Goal: Information Seeking & Learning: Understand process/instructions

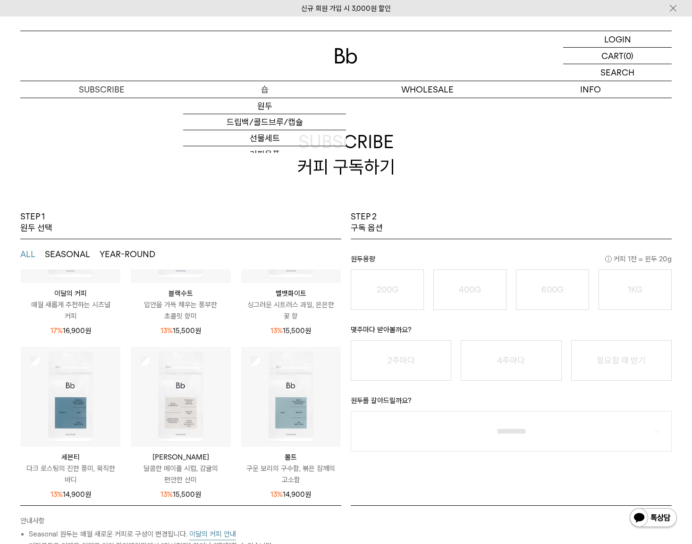
click at [246, 92] on p "숍" at bounding box center [264, 89] width 163 height 17
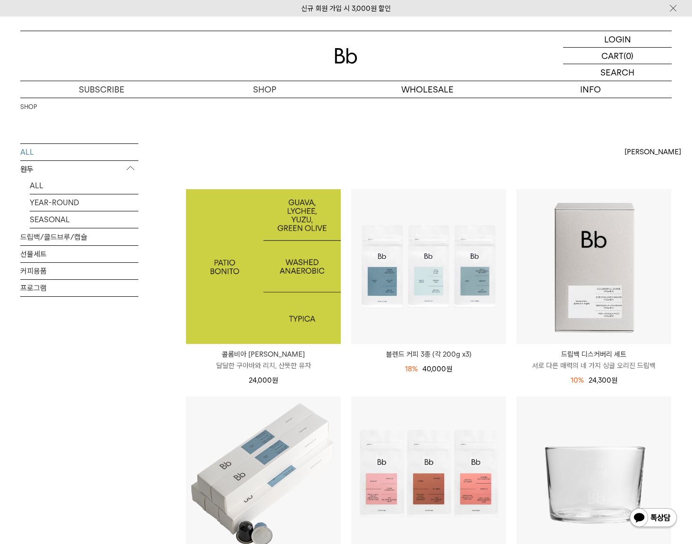
click at [259, 255] on img at bounding box center [263, 266] width 155 height 155
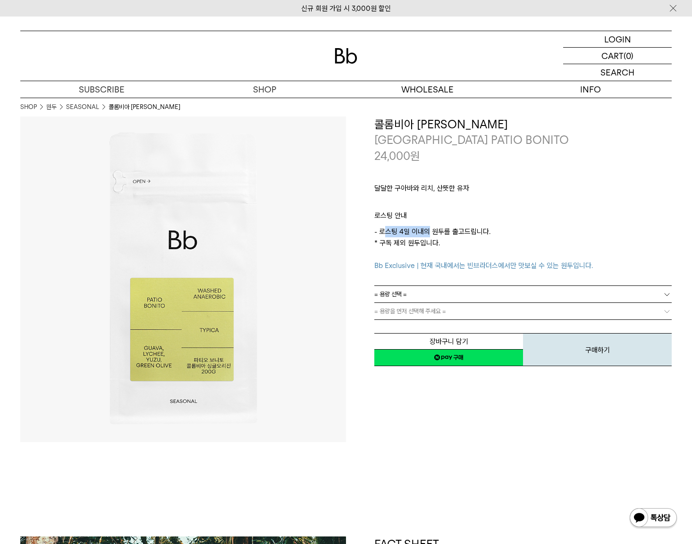
drag, startPoint x: 386, startPoint y: 231, endPoint x: 429, endPoint y: 236, distance: 44.3
click at [429, 236] on p "- 로스팅 4일 이내의 원두를 출고드립니다. * 구독 제외 원두입니다. Bb Exclusive | 현재 국내에서는 빈브라더스에서만 맛보실 수 …" at bounding box center [522, 248] width 297 height 45
drag, startPoint x: 391, startPoint y: 238, endPoint x: 438, endPoint y: 243, distance: 47.4
click at [438, 243] on p "- 로스팅 4일 이내의 원두를 출고드립니다. * 구독 제외 원두입니다. Bb Exclusive | 현재 국내에서는 빈브라더스에서만 맛보실 수 …" at bounding box center [522, 248] width 297 height 45
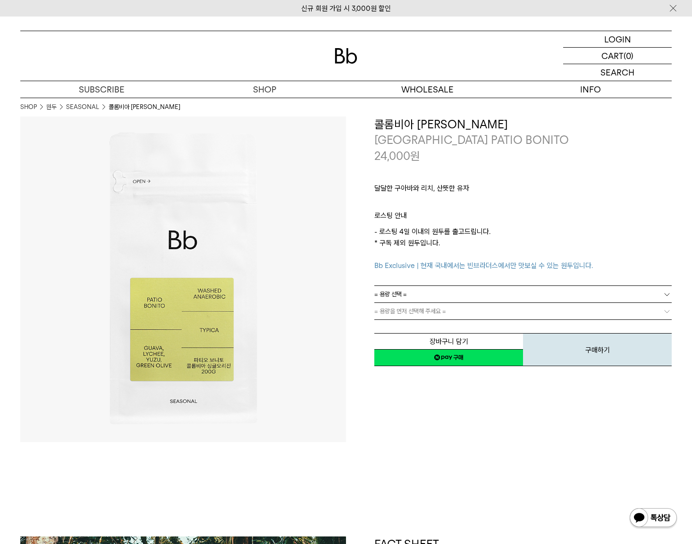
click at [460, 226] on p "로스팅 안내" at bounding box center [522, 218] width 297 height 16
click at [451, 289] on link "= 용량 선택 =" at bounding box center [522, 294] width 297 height 17
click at [622, 38] on p "로그인" at bounding box center [617, 39] width 23 height 16
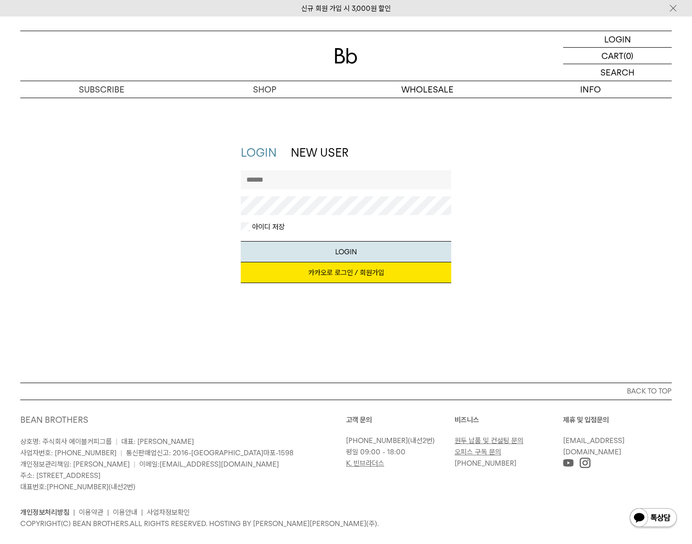
click at [388, 279] on link "카카오로 로그인 / 회원가입" at bounding box center [346, 272] width 211 height 21
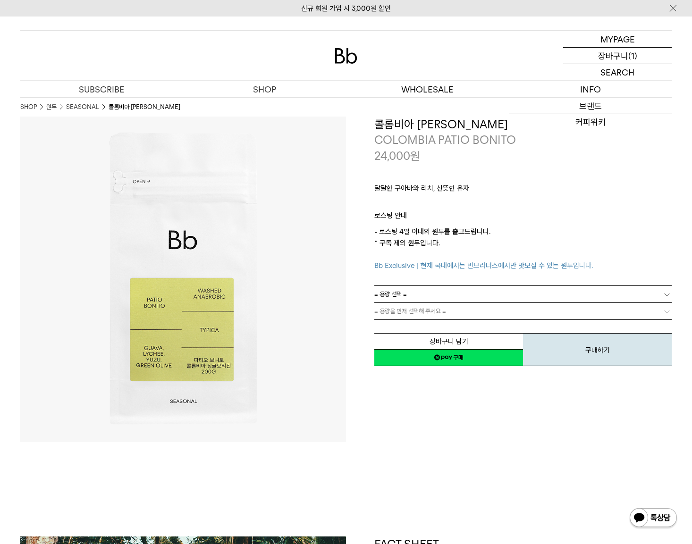
click at [604, 61] on p "장바구니" at bounding box center [613, 56] width 30 height 16
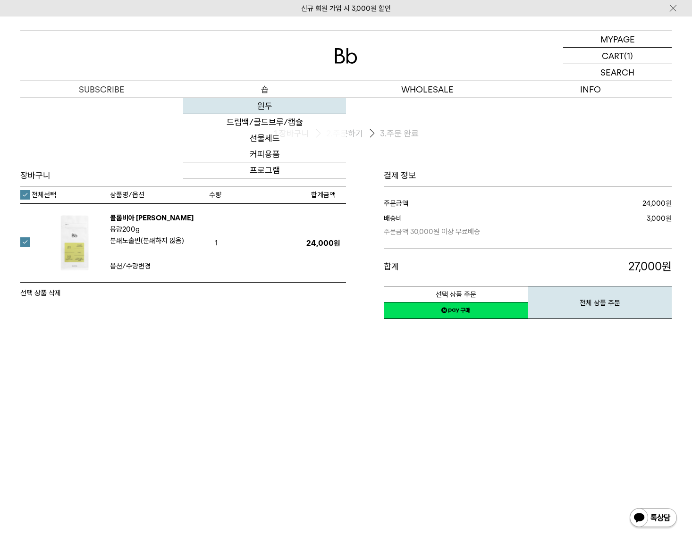
click at [257, 104] on link "원두" at bounding box center [264, 106] width 163 height 16
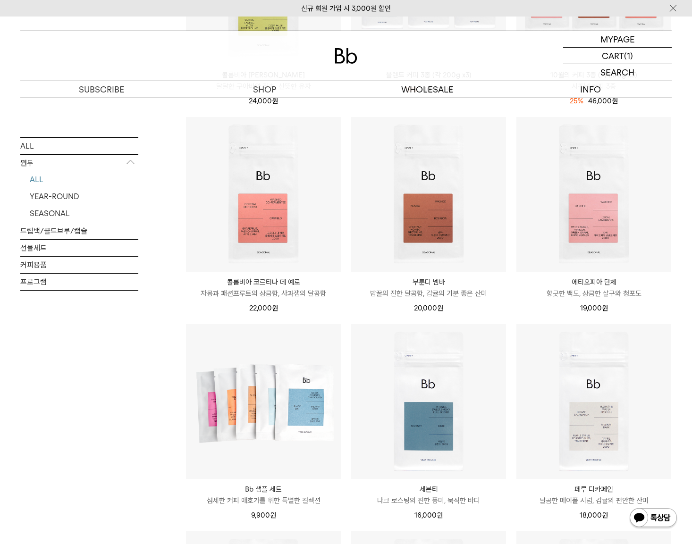
scroll to position [283, 0]
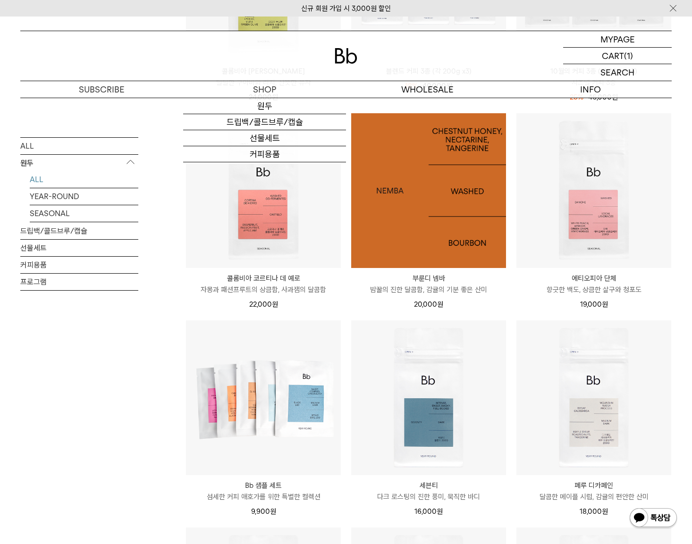
click at [400, 206] on img at bounding box center [428, 190] width 155 height 155
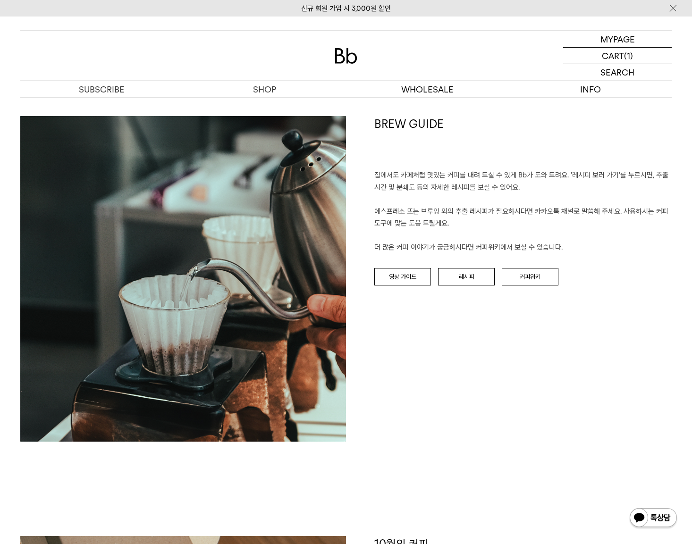
scroll to position [991, 0]
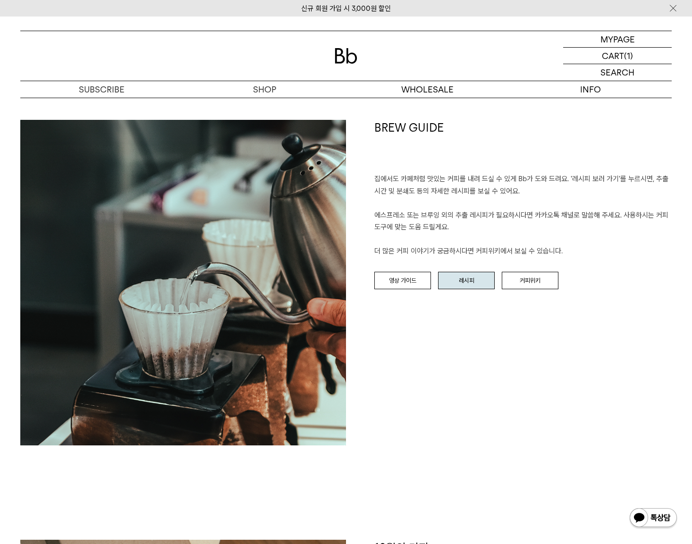
click at [469, 282] on link "레시피" at bounding box center [466, 281] width 57 height 18
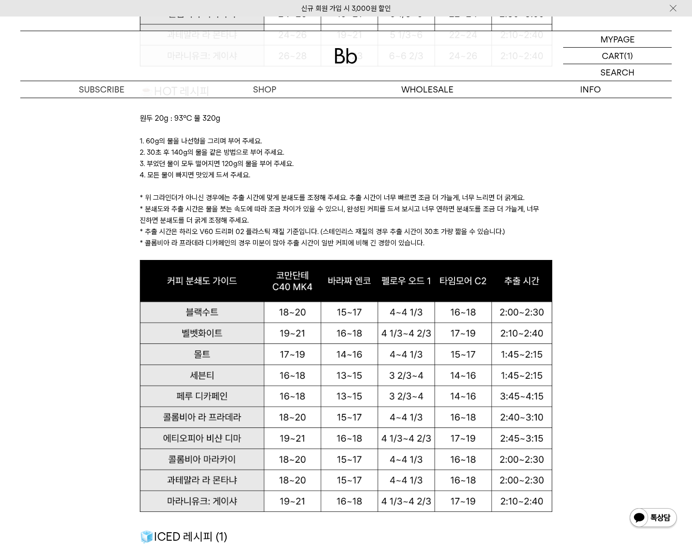
scroll to position [944, 0]
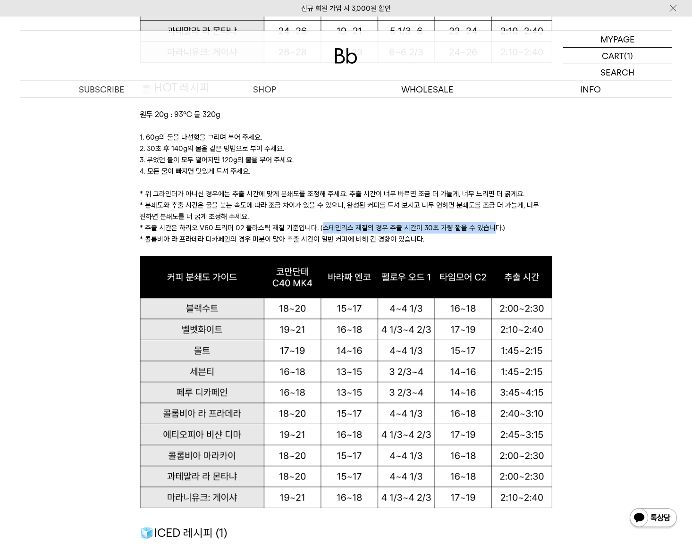
drag, startPoint x: 320, startPoint y: 227, endPoint x: 492, endPoint y: 226, distance: 171.3
click at [492, 226] on p "* 추출 시간은 하리오 V60 드리퍼 02 플라스틱 재질 기준입니다. (스테인리스 재질의 경우 추출 시간이 30초 가량 짧을 수 있습니다.)" at bounding box center [346, 227] width 412 height 11
click at [487, 209] on p "* 분쇄도와 추출 시간은 물을 붓는 속도에 따라 조금 차이가 있을 수 있으니, 완성된 커피를 드셔 보시고 너무 연하면 분쇄도를 조금 더 가늘게…" at bounding box center [346, 211] width 412 height 23
drag, startPoint x: 176, startPoint y: 242, endPoint x: 257, endPoint y: 244, distance: 81.7
click at [257, 244] on p "* 콜롬비아 라 프라데라 디카페인의 경우 미분이 많아 추출 시간이 일반 커피에 비해 긴 경향이 있습니다." at bounding box center [346, 239] width 412 height 11
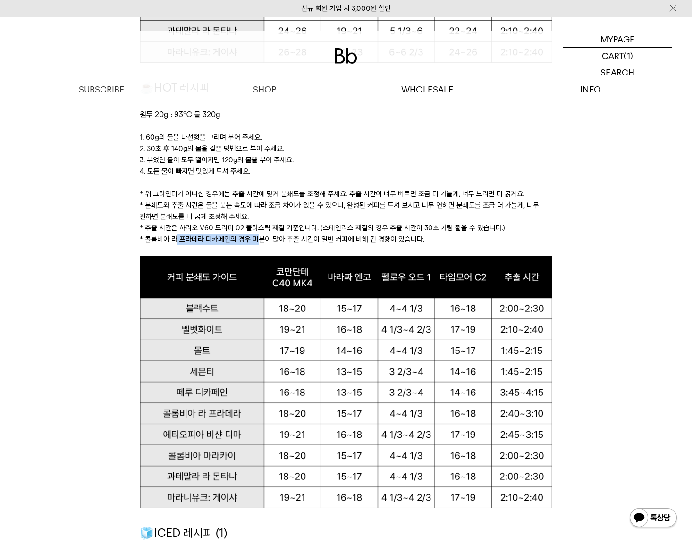
click at [257, 244] on p "* 콜롬비아 라 프라데라 디카페인의 경우 미분이 많아 추출 시간이 일반 커피에 비해 긴 경향이 있습니다." at bounding box center [346, 239] width 412 height 11
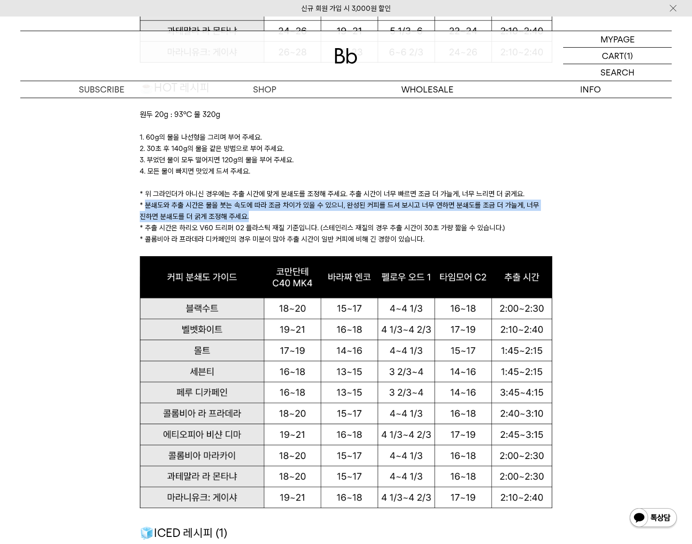
drag, startPoint x: 145, startPoint y: 203, endPoint x: 247, endPoint y: 213, distance: 101.9
click at [247, 213] on p "* 분쇄도와 추출 시간은 물을 붓는 속도에 따라 조금 차이가 있을 수 있으니, 완성된 커피를 드셔 보시고 너무 연하면 분쇄도를 조금 더 가늘게…" at bounding box center [346, 211] width 412 height 23
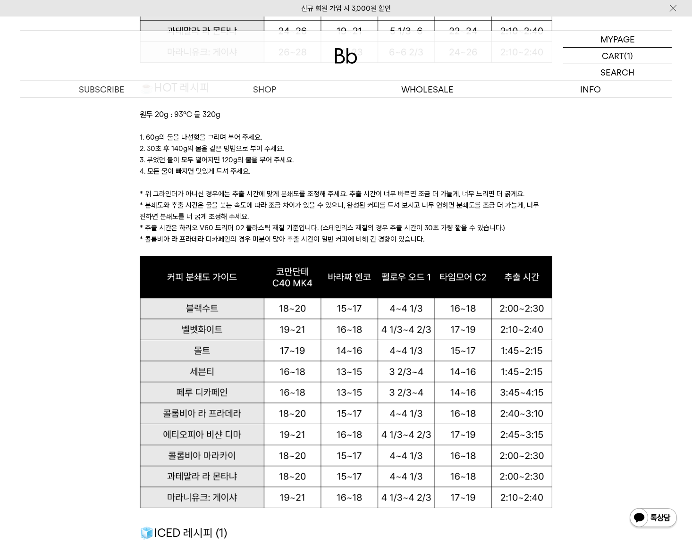
click at [275, 212] on p "* 분쇄도와 추출 시간은 물을 붓는 속도에 따라 조금 차이가 있을 수 있으니, 완성된 커피를 드셔 보시고 너무 연하면 분쇄도를 조금 더 가늘게…" at bounding box center [346, 211] width 412 height 23
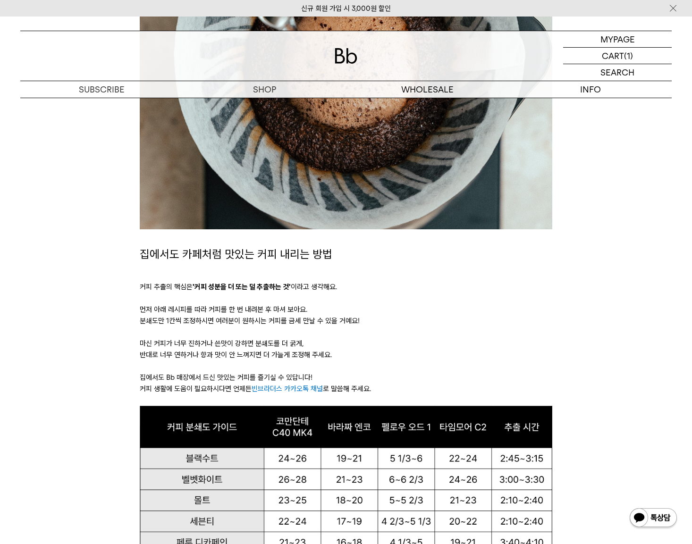
scroll to position [0, 0]
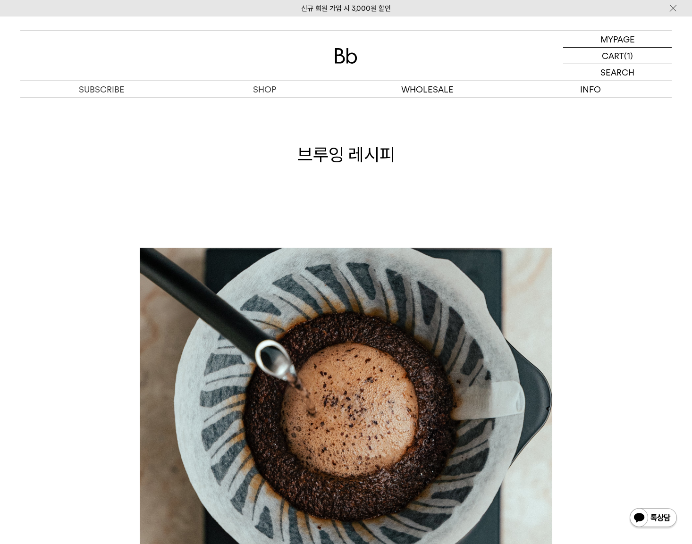
drag, startPoint x: 110, startPoint y: 340, endPoint x: 118, endPoint y: 193, distance: 147.9
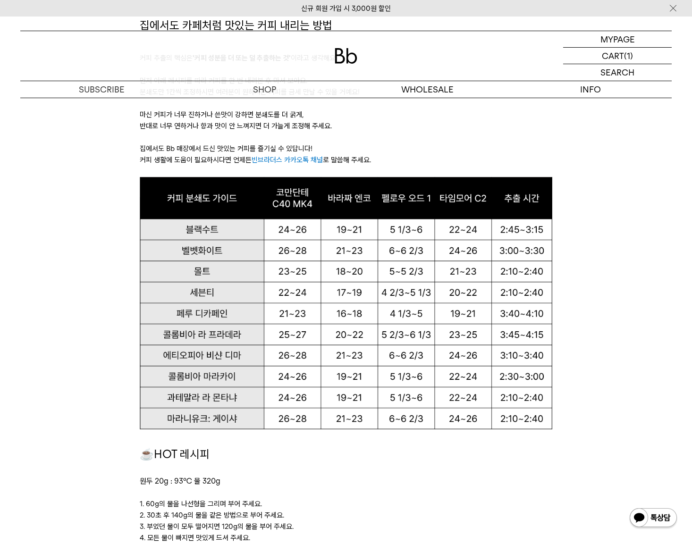
scroll to position [566, 0]
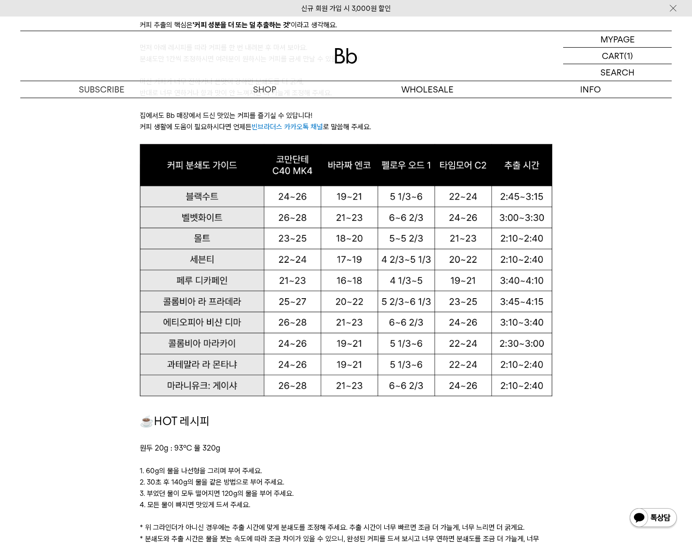
scroll to position [613, 0]
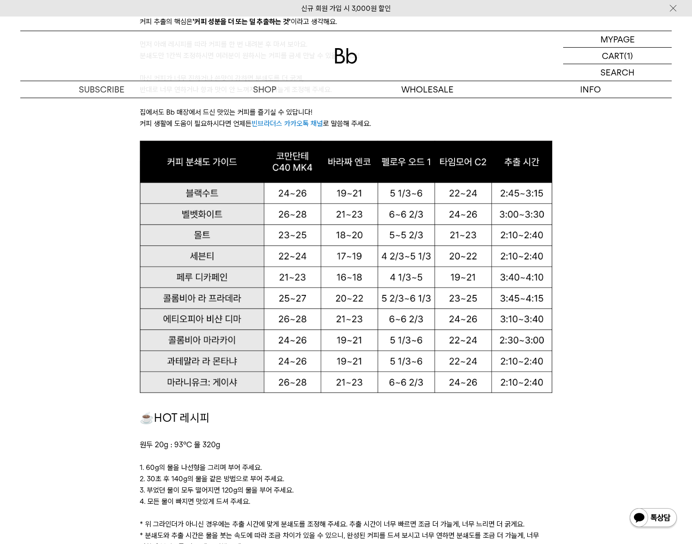
click at [331, 420] on h1 "☕HOT 레시피" at bounding box center [346, 418] width 412 height 18
click at [249, 435] on div at bounding box center [346, 433] width 412 height 11
click at [348, 442] on p "원두 20g : 93℃ 물 320g" at bounding box center [346, 445] width 412 height 12
click at [311, 433] on div at bounding box center [346, 433] width 412 height 11
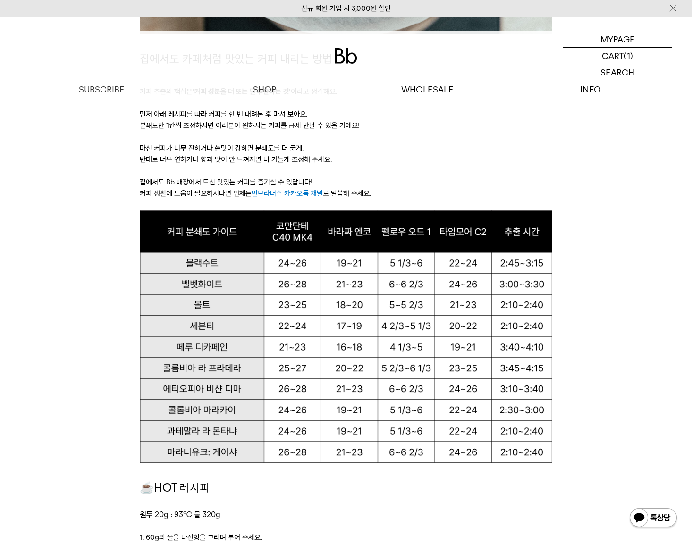
scroll to position [519, 0]
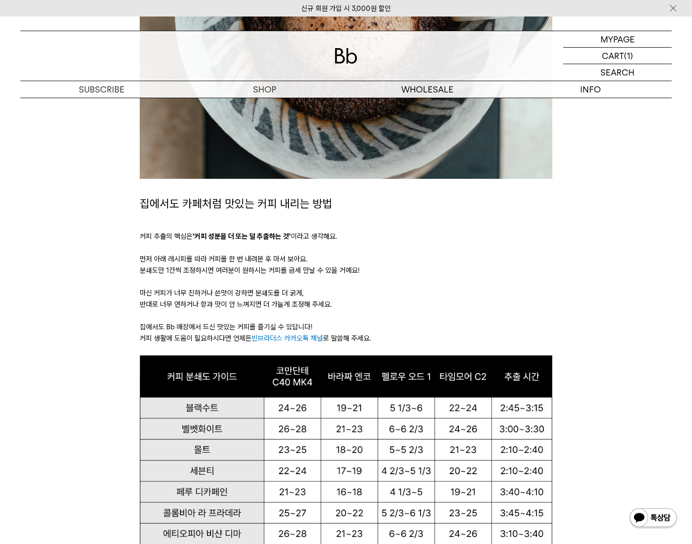
scroll to position [378, 0]
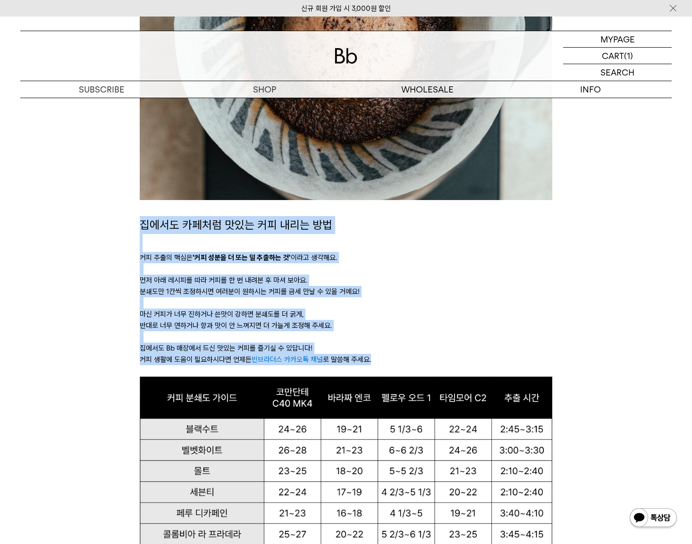
drag, startPoint x: 137, startPoint y: 223, endPoint x: 409, endPoint y: 357, distance: 302.9
click at [409, 354] on p "커피 생활에 도움이 필요하시다면 언제든 빈브라더스 카카오톡 채널 로 말씀해 주세요." at bounding box center [346, 359] width 412 height 11
drag, startPoint x: 391, startPoint y: 361, endPoint x: 112, endPoint y: 227, distance: 309.4
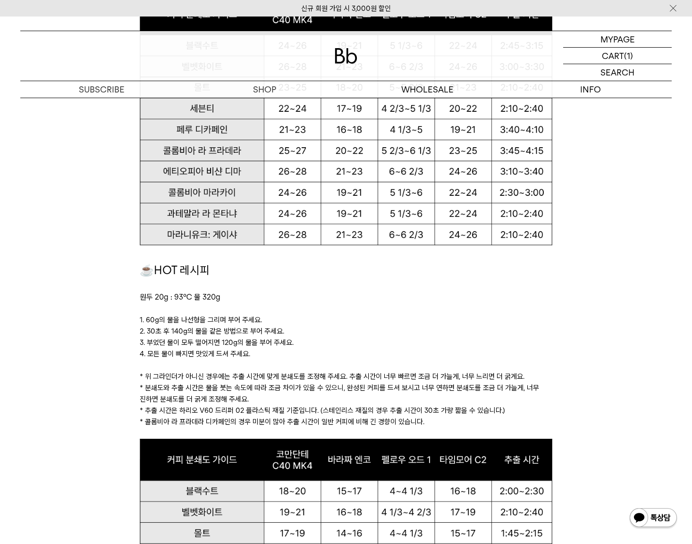
scroll to position [802, 0]
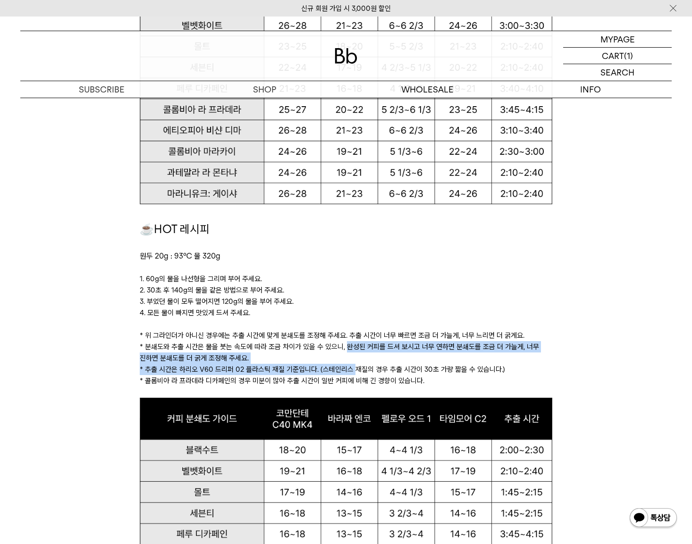
drag, startPoint x: 346, startPoint y: 349, endPoint x: 354, endPoint y: 365, distance: 17.5
click at [354, 365] on div "☕HOT 레시피 원두 20g : 93℃ 물 320g 1. 60g의 물을 나선형을 그리며 부어 주세요. 2. 30초 후 140g의 물을 같은 방…" at bounding box center [346, 308] width 412 height 177
click at [353, 359] on p "* 분쇄도와 추출 시간은 물을 붓는 속도에 따라 조금 차이가 있을 수 있으니, 완성된 커피를 드셔 보시고 너무 연하면 분쇄도를 조금 더 가늘게…" at bounding box center [346, 352] width 412 height 23
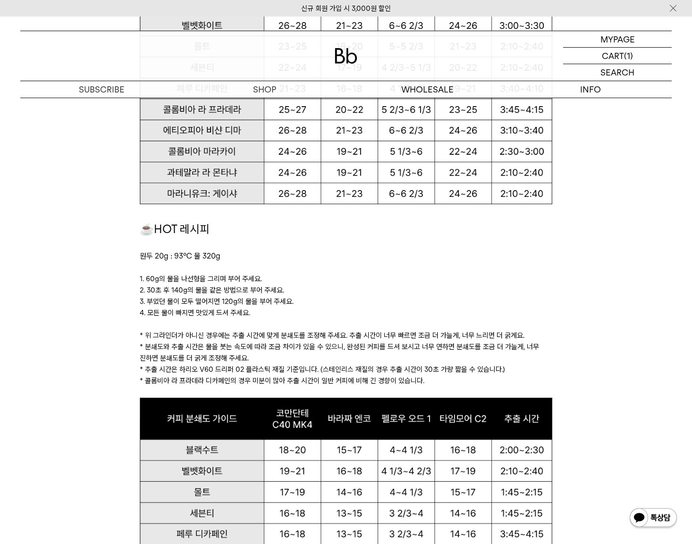
drag, startPoint x: 341, startPoint y: 358, endPoint x: 346, endPoint y: 345, distance: 13.5
click at [346, 345] on p "* 분쇄도와 추출 시간은 물을 붓는 속도에 따라 조금 차이가 있을 수 있으니, 완성된 커피를 드셔 보시고 너무 연하면 분쇄도를 조금 더 가늘게…" at bounding box center [346, 352] width 412 height 23
drag, startPoint x: 146, startPoint y: 345, endPoint x: 269, endPoint y: 357, distance: 124.2
click at [269, 357] on p "* 분쇄도와 추출 시간은 물을 붓는 속도에 따라 조금 차이가 있을 수 있으니, 완성된 커피를 드셔 보시고 너무 연하면 분쇄도를 조금 더 가늘게…" at bounding box center [346, 352] width 412 height 23
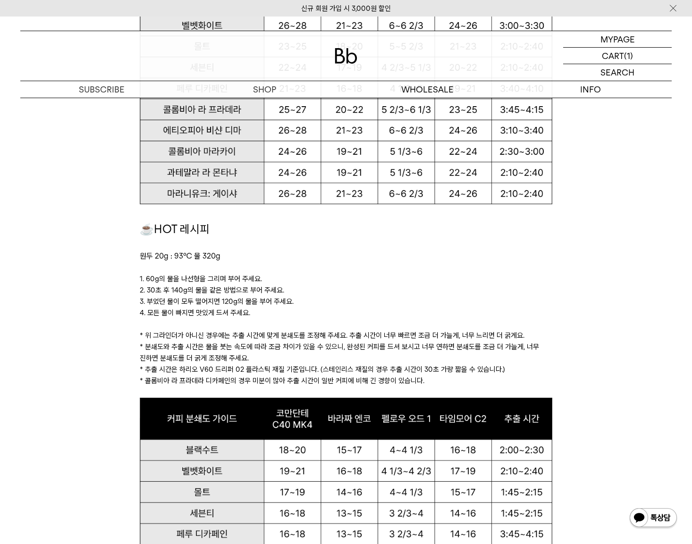
click at [269, 357] on p "* 분쇄도와 추출 시간은 물을 붓는 속도에 따라 조금 차이가 있을 수 있으니, 완성된 커피를 드셔 보시고 너무 연하면 분쇄도를 조금 더 가늘게…" at bounding box center [346, 352] width 412 height 23
